Goal: Navigation & Orientation: Understand site structure

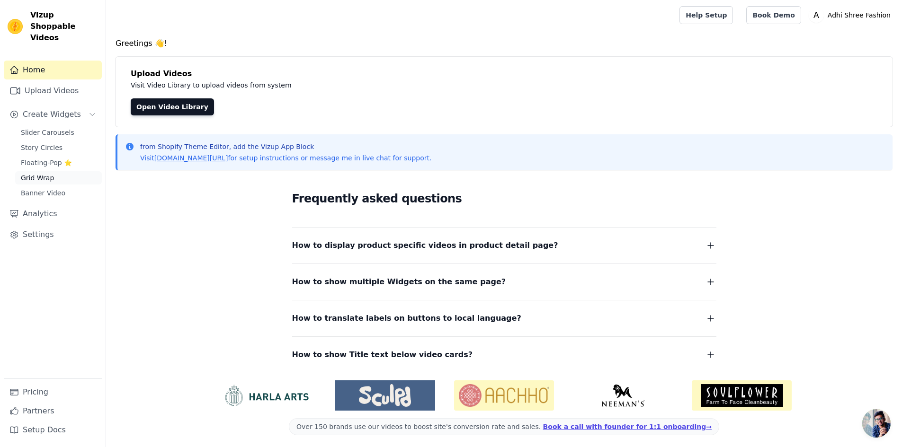
click at [49, 173] on span "Grid Wrap" at bounding box center [37, 177] width 33 height 9
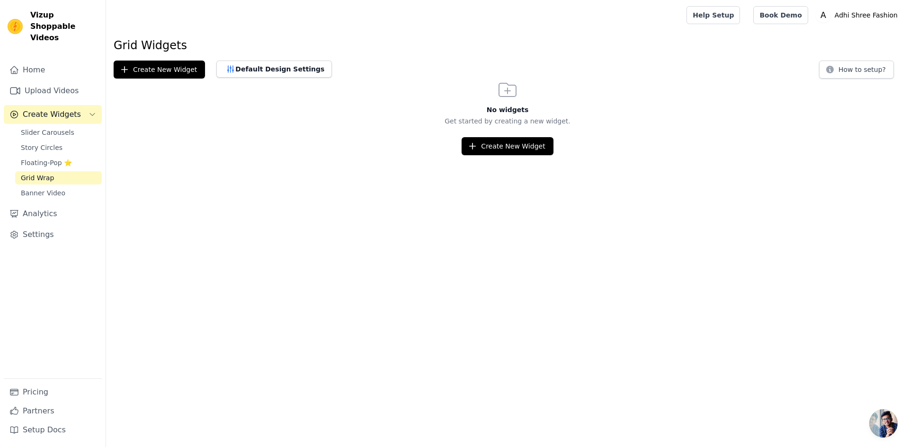
click at [50, 188] on link "Banner Video" at bounding box center [58, 193] width 87 height 13
click at [53, 128] on span "Slider Carousels" at bounding box center [47, 132] width 53 height 9
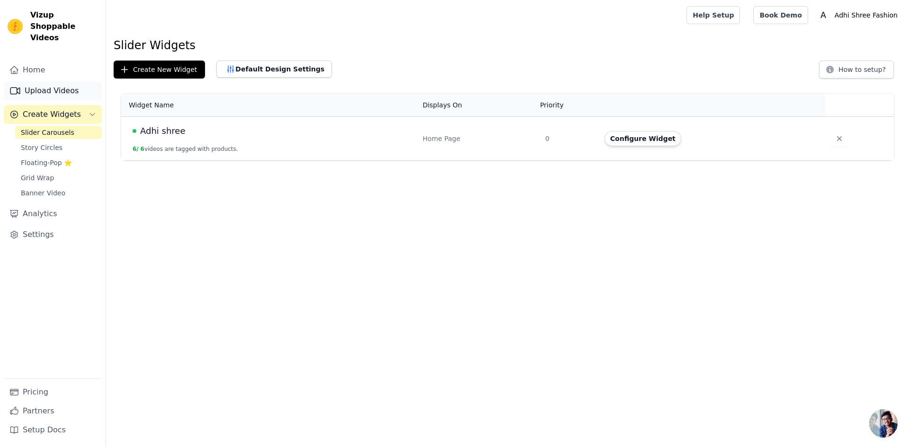
click at [54, 85] on link "Upload Videos" at bounding box center [53, 90] width 98 height 19
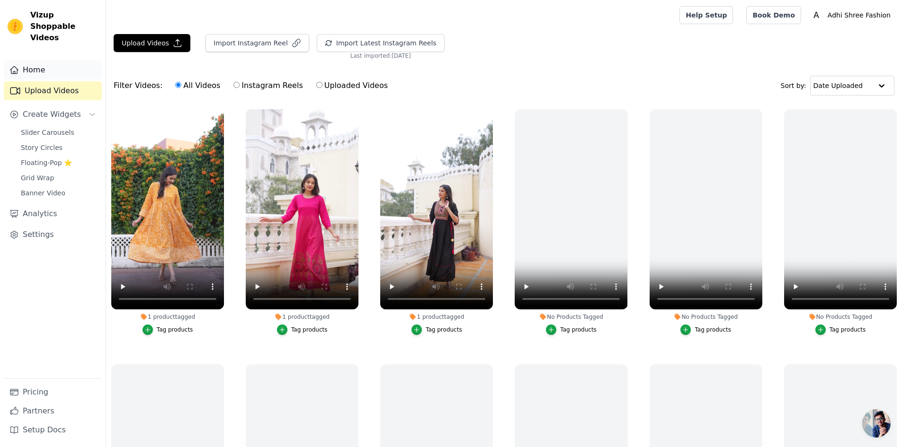
click at [46, 61] on link "Home" at bounding box center [53, 70] width 98 height 19
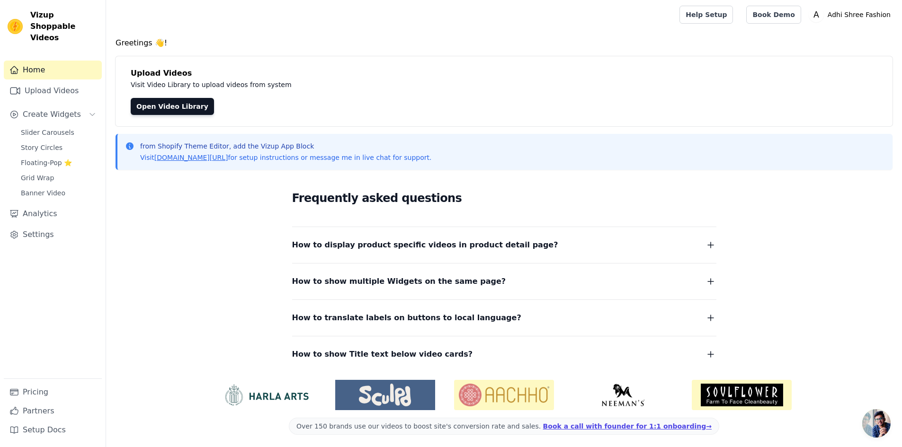
scroll to position [3, 0]
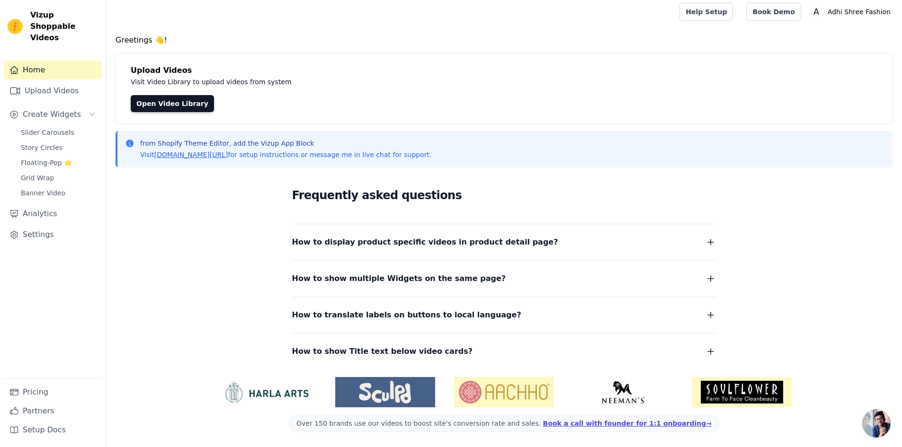
click at [654, 425] on span at bounding box center [504, 423] width 430 height 17
